Goal: Task Accomplishment & Management: Complete application form

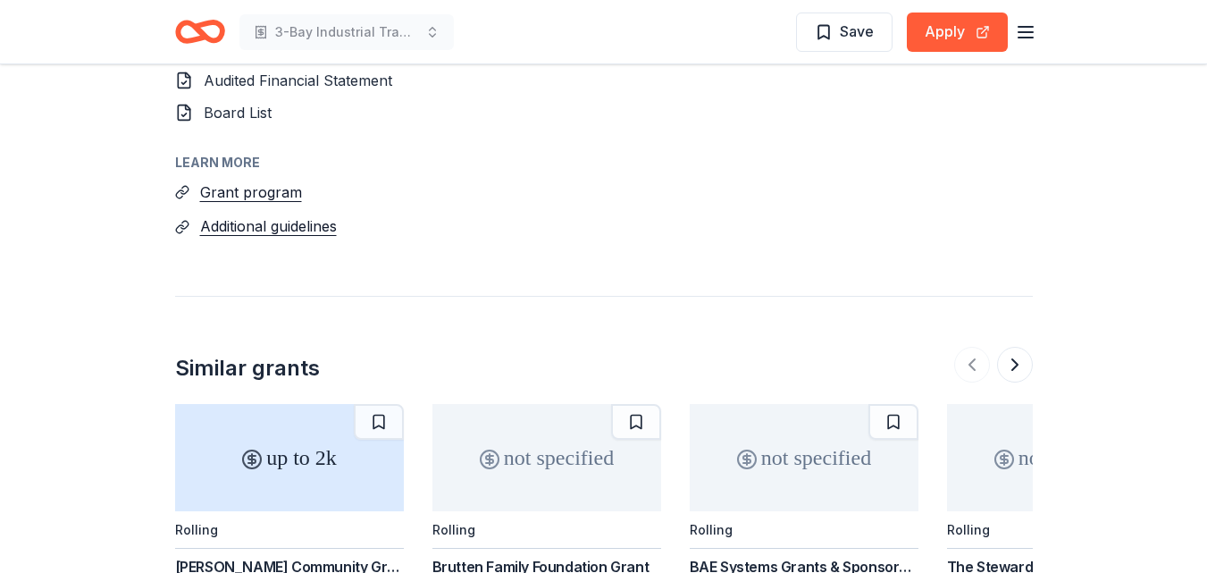
scroll to position [2413, 0]
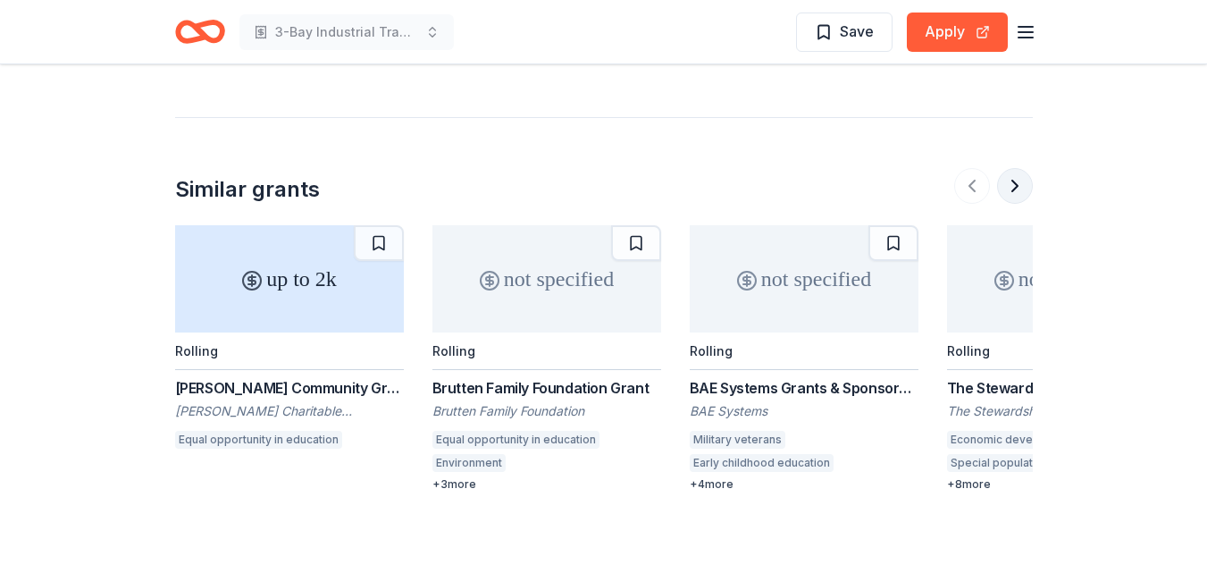
click at [1014, 188] on button at bounding box center [1015, 186] width 36 height 36
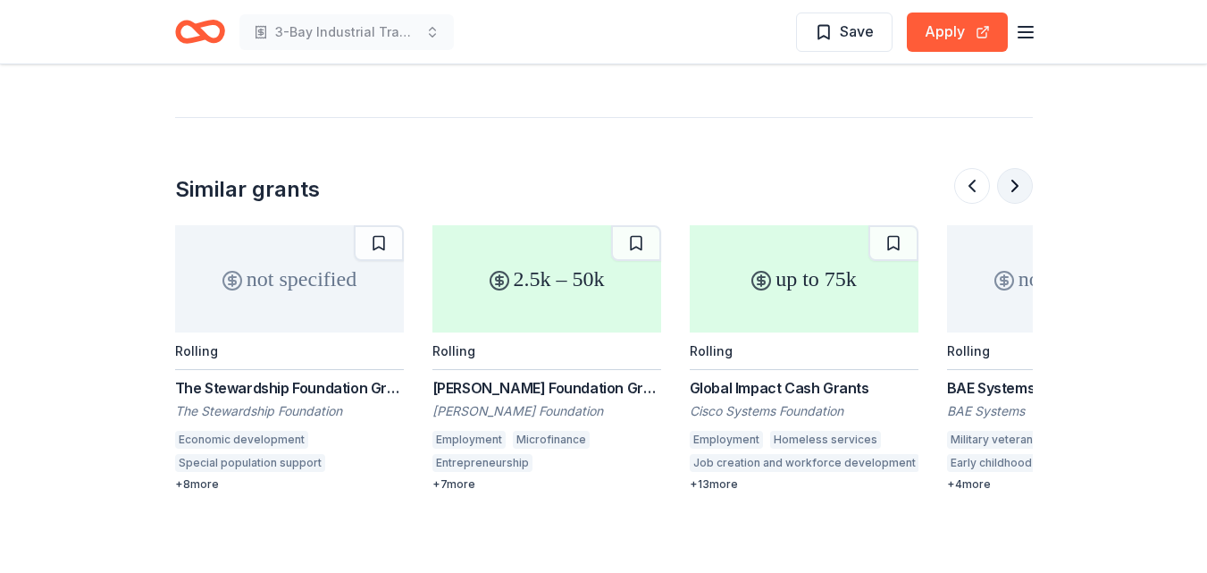
click at [1014, 188] on button at bounding box center [1015, 186] width 36 height 36
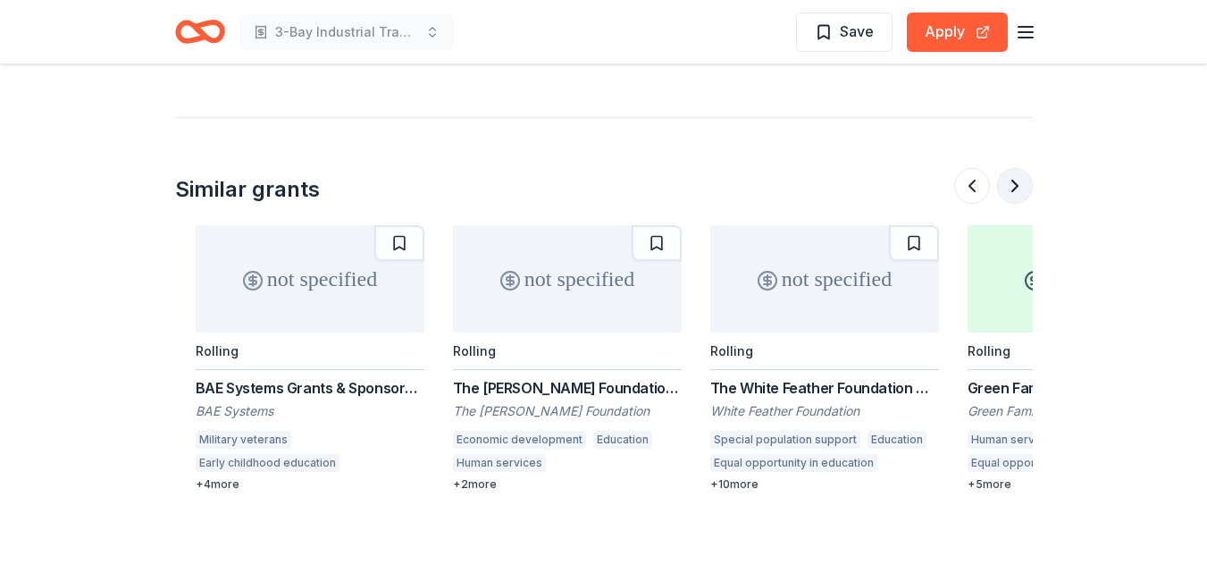
scroll to position [0, 1544]
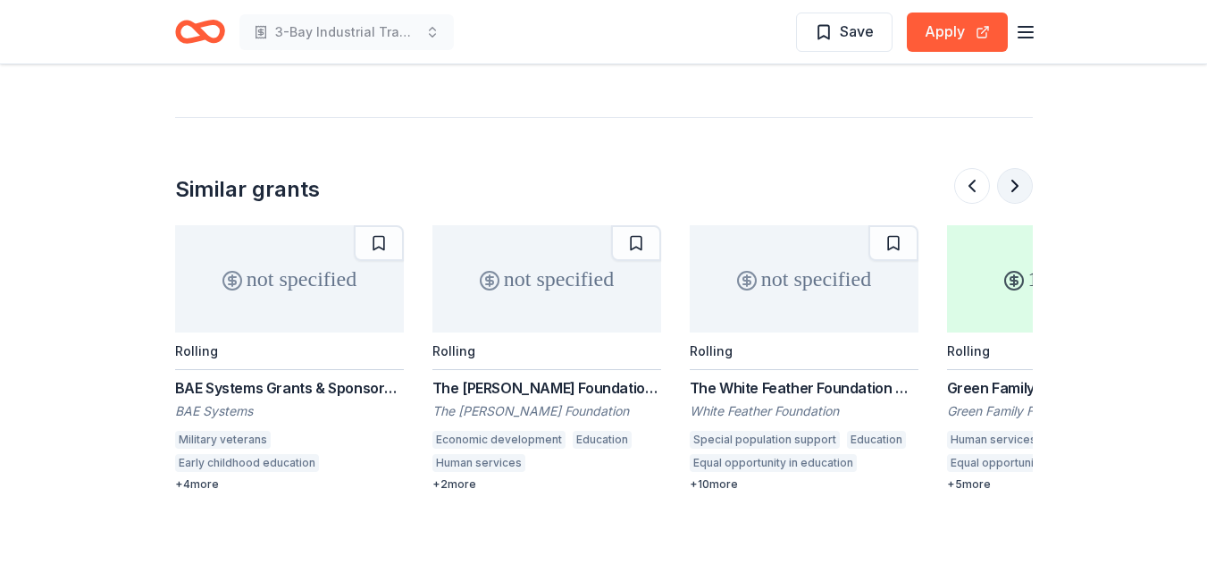
click at [1014, 188] on button at bounding box center [1015, 186] width 36 height 36
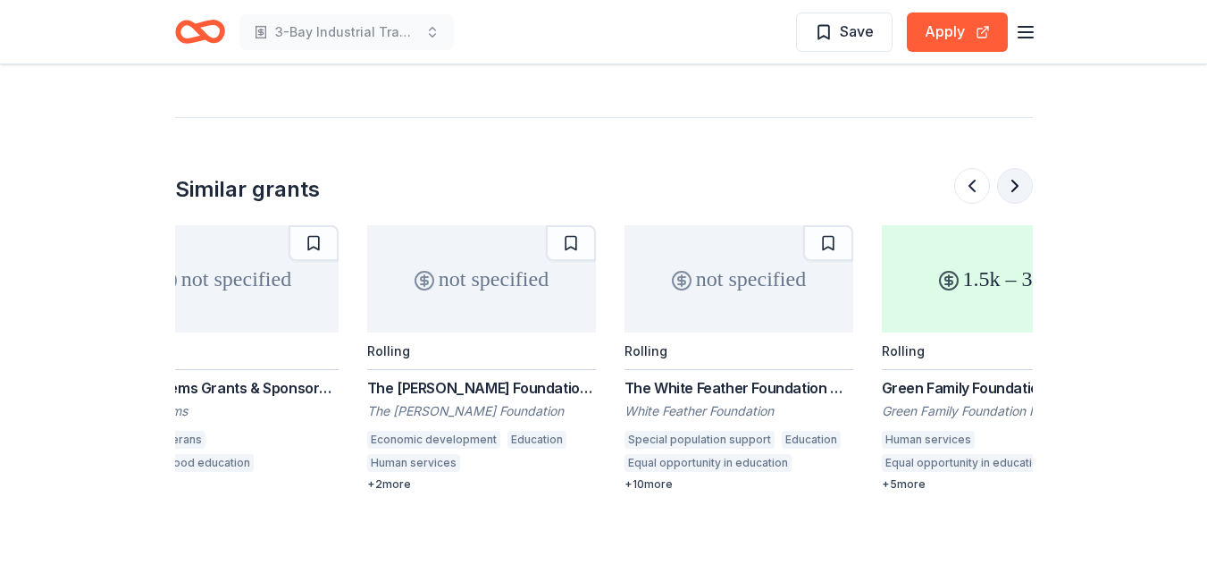
click at [1014, 188] on button at bounding box center [1015, 186] width 36 height 36
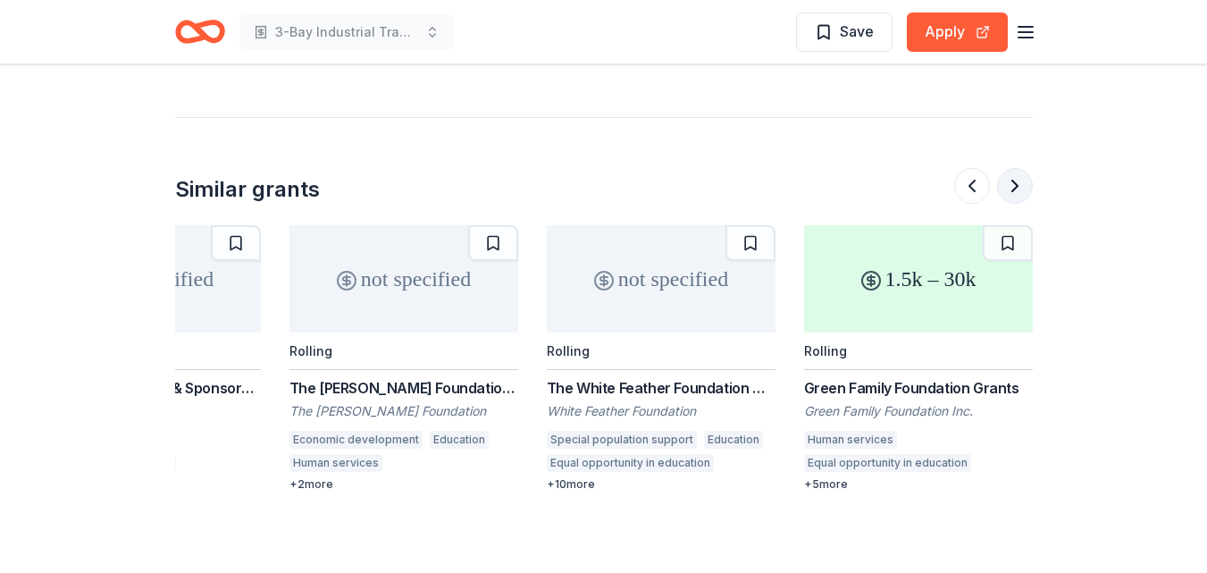
click at [1014, 188] on div at bounding box center [993, 186] width 79 height 36
click at [977, 185] on button at bounding box center [972, 186] width 36 height 36
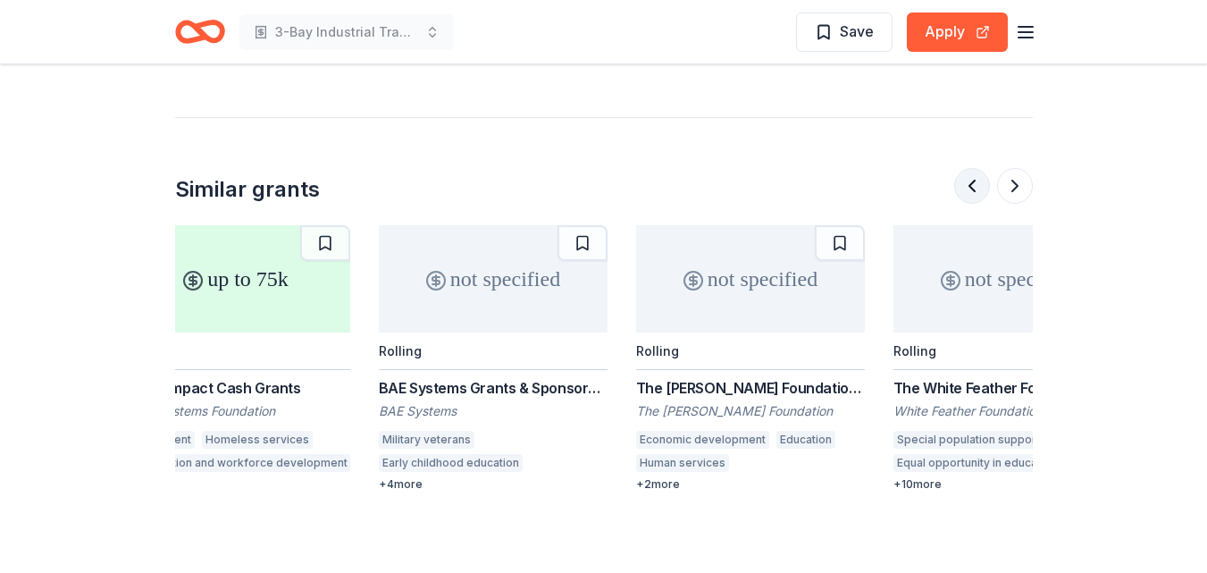
scroll to position [0, 1029]
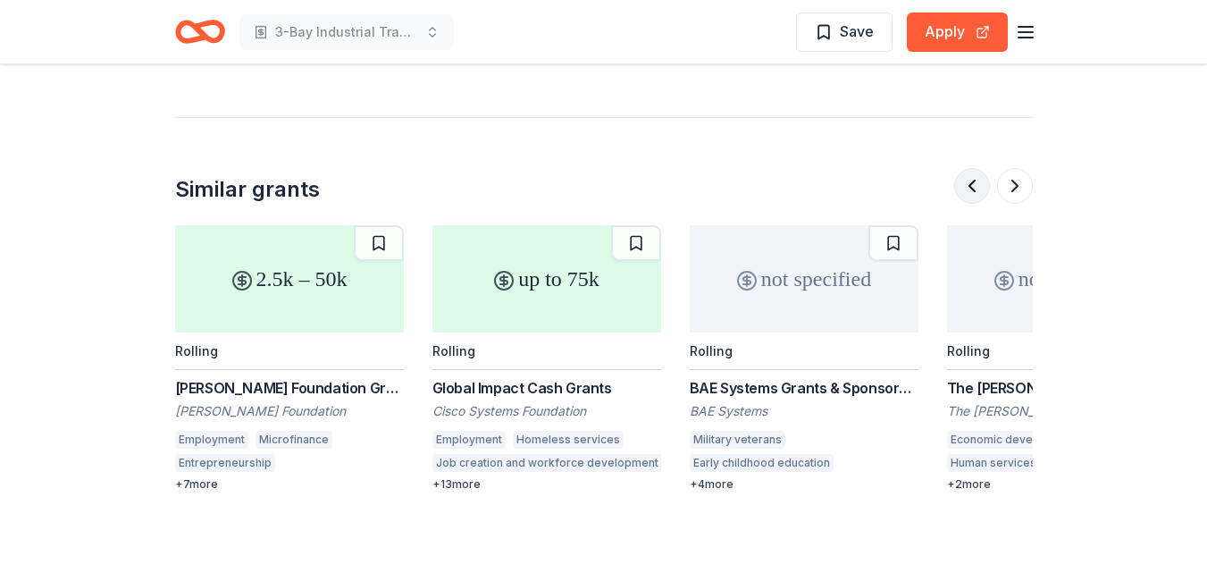
click at [976, 185] on button at bounding box center [972, 186] width 36 height 36
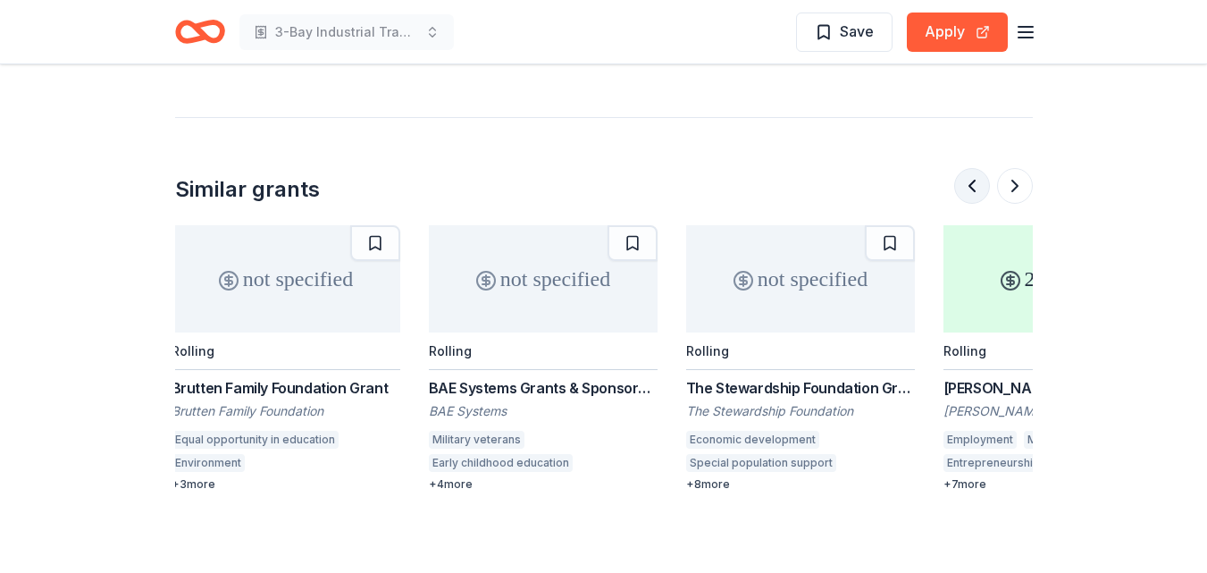
scroll to position [0, 257]
click at [976, 185] on button at bounding box center [972, 186] width 36 height 36
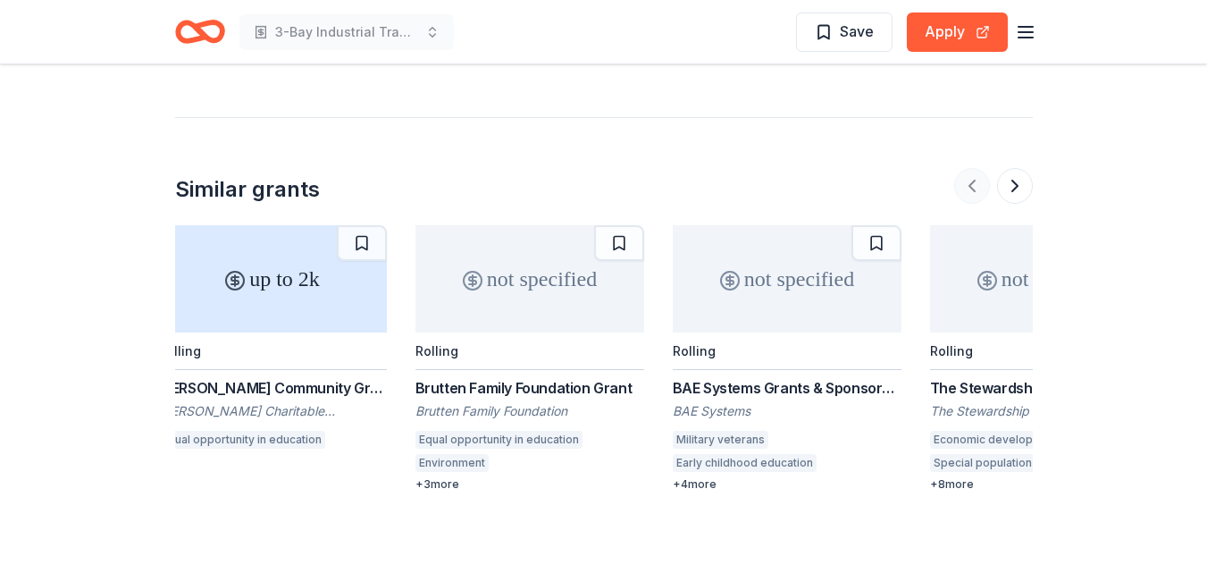
scroll to position [0, 0]
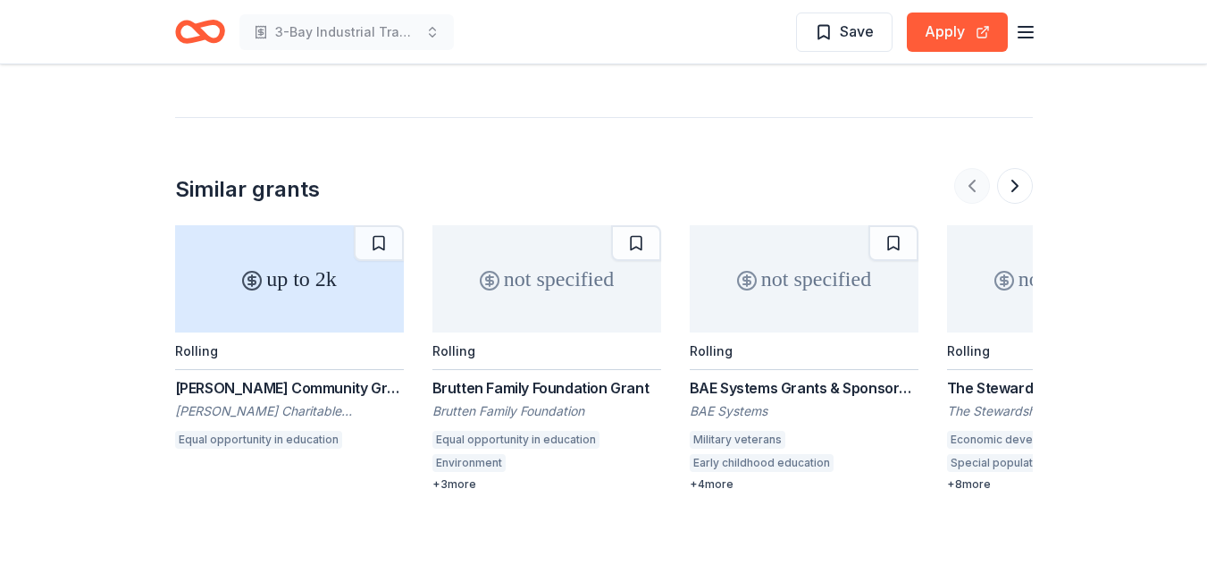
click at [976, 185] on div at bounding box center [993, 186] width 79 height 36
click at [1021, 187] on button at bounding box center [1015, 186] width 36 height 36
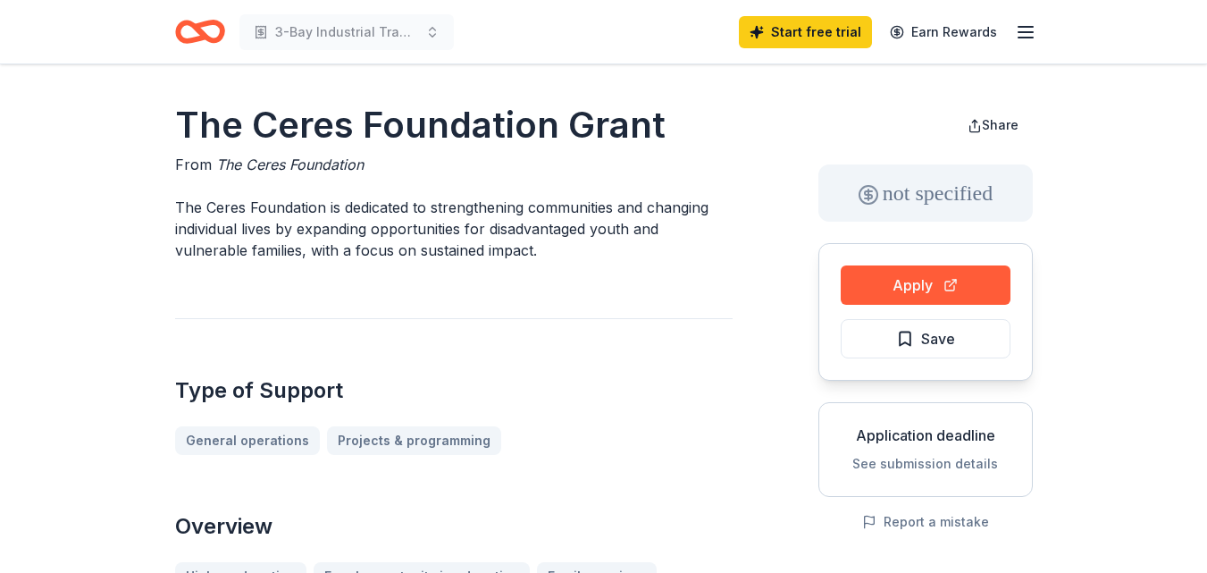
click at [927, 463] on button "See submission details" at bounding box center [925, 463] width 146 height 21
click at [893, 292] on button "Apply" at bounding box center [926, 284] width 170 height 39
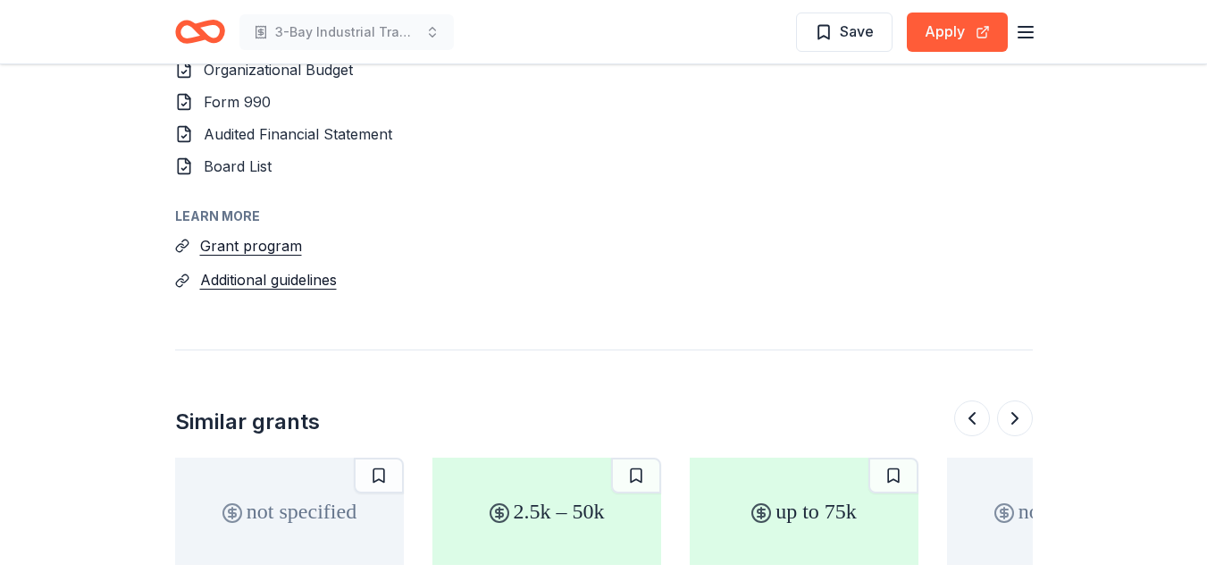
scroll to position [2234, 0]
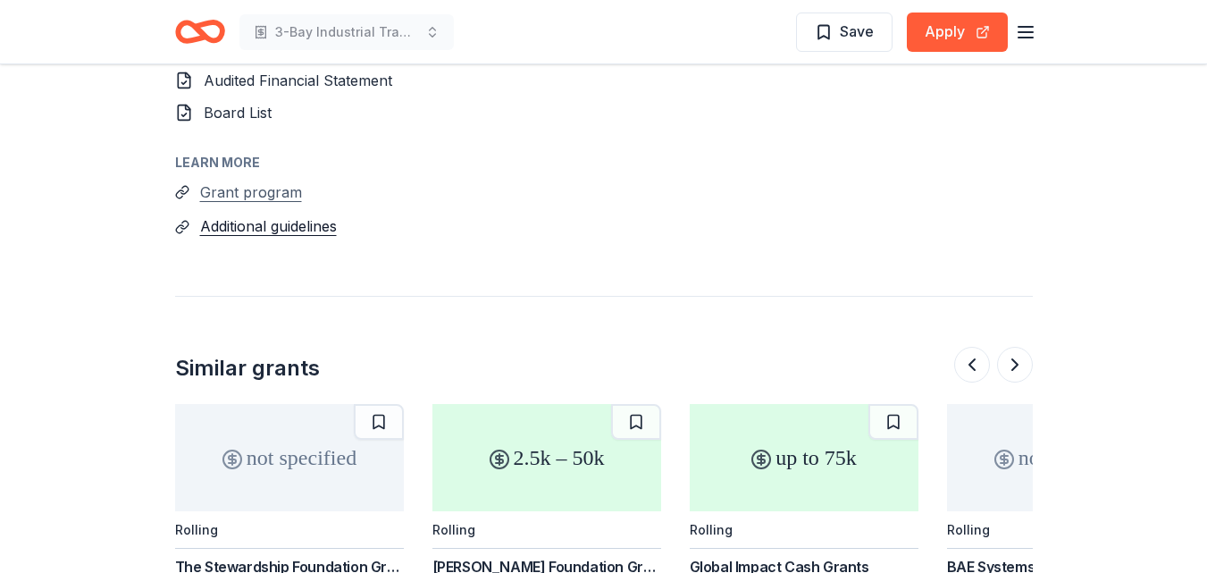
click at [236, 195] on button "Grant program" at bounding box center [251, 191] width 102 height 23
click at [274, 229] on button "Additional guidelines" at bounding box center [268, 225] width 137 height 23
